Goal: Find specific page/section

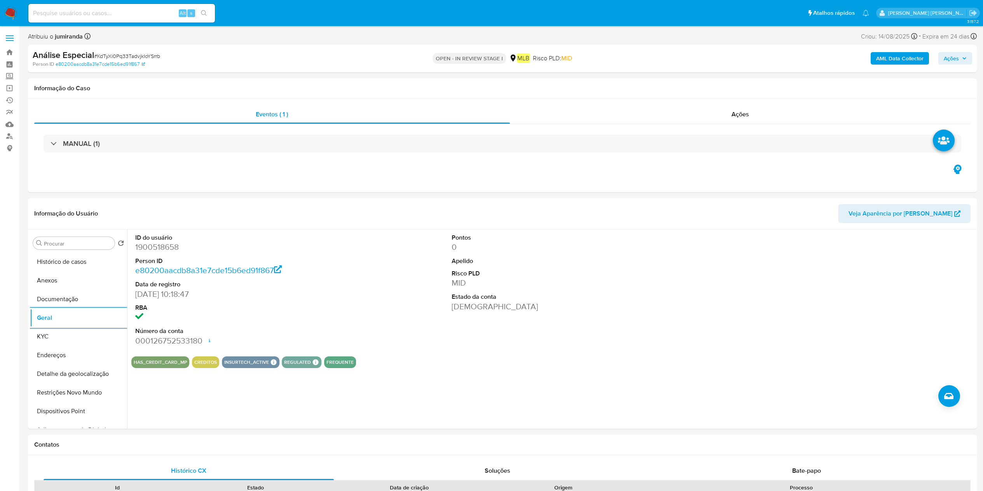
select select "10"
click at [68, 337] on button "KYC" at bounding box center [75, 336] width 91 height 19
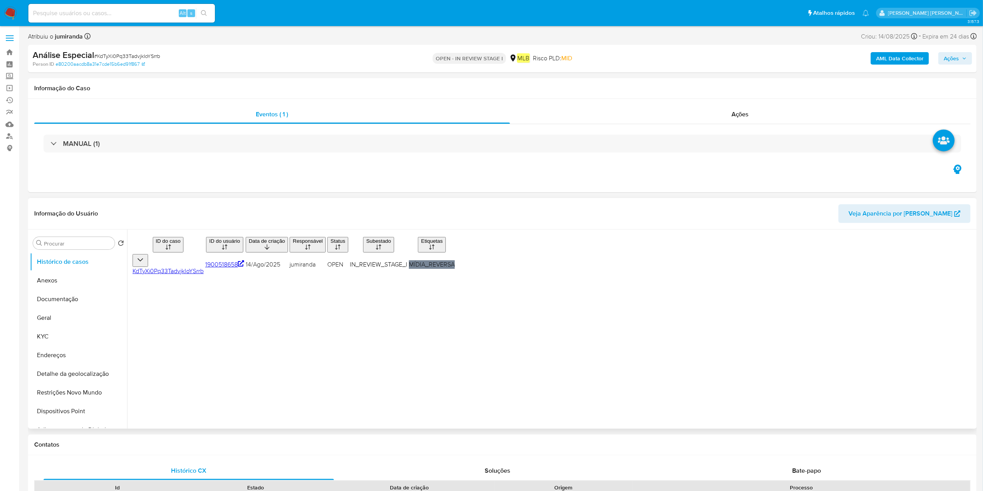
select select "10"
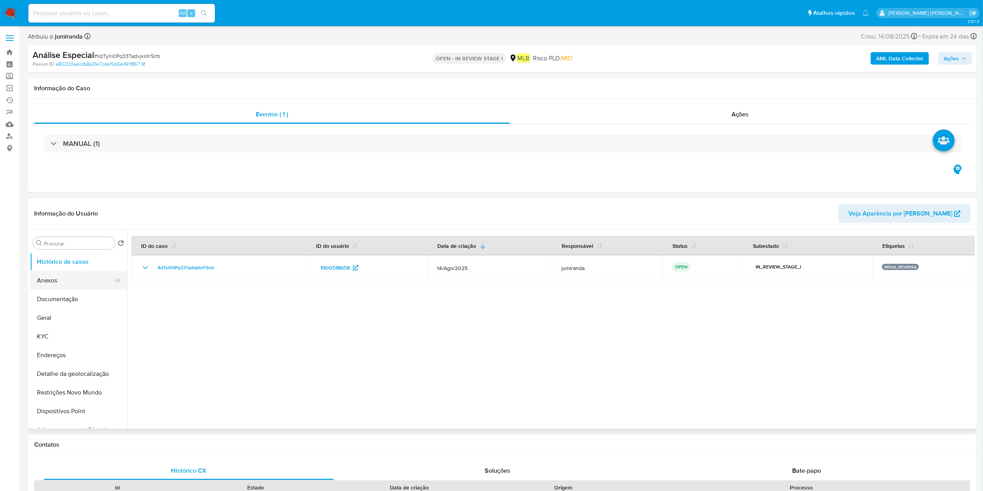
click at [78, 285] on button "Anexos" at bounding box center [75, 280] width 91 height 19
